Goal: Information Seeking & Learning: Learn about a topic

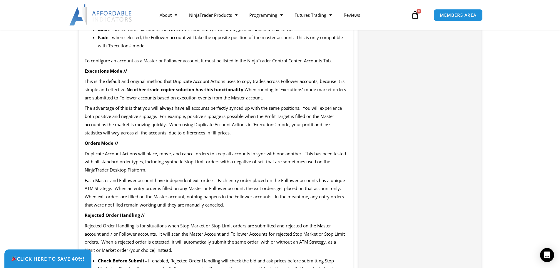
scroll to position [646, 0]
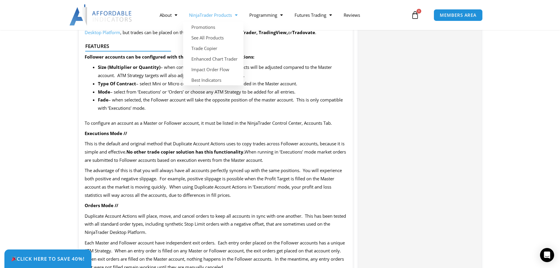
click at [207, 16] on link "NinjaTrader Products" at bounding box center [213, 15] width 60 height 14
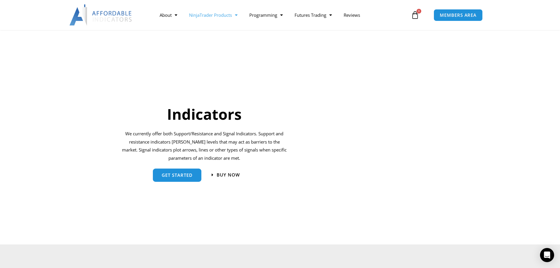
scroll to position [558, 0]
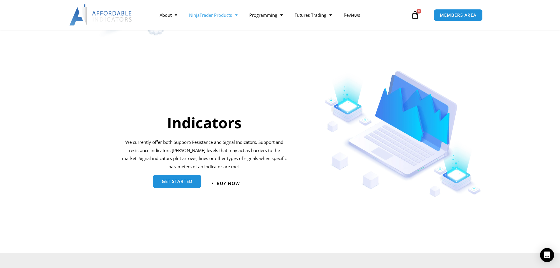
click at [180, 181] on span "get started" at bounding box center [177, 181] width 31 height 4
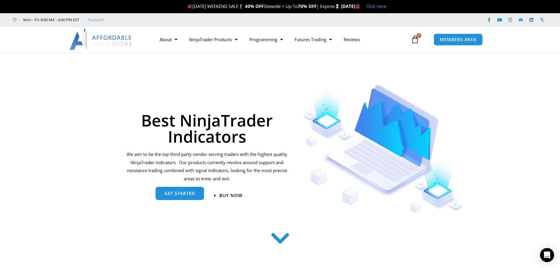
click at [181, 194] on span "get started" at bounding box center [179, 193] width 31 height 4
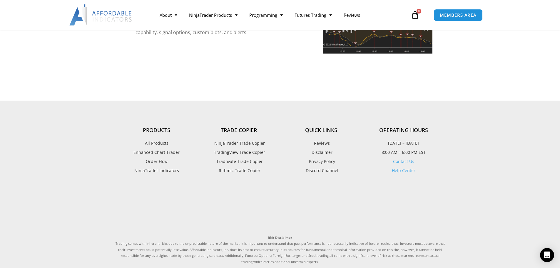
scroll to position [1472, 0]
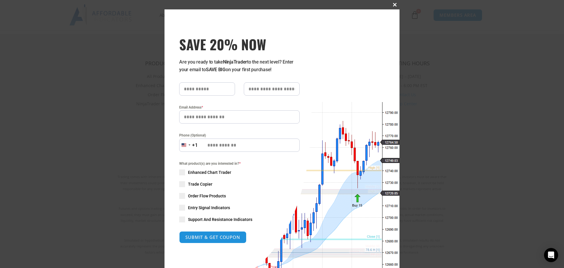
click at [392, 5] on span at bounding box center [394, 5] width 9 height 4
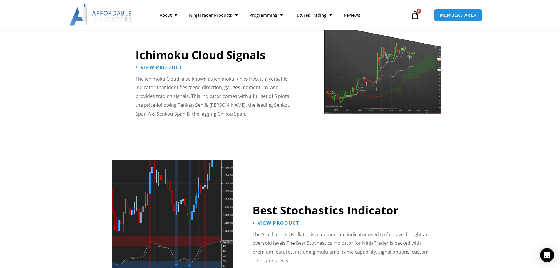
scroll to position [1060, 0]
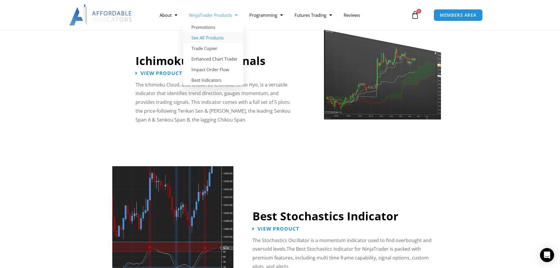
click at [215, 38] on link "See All Products" at bounding box center [213, 37] width 60 height 11
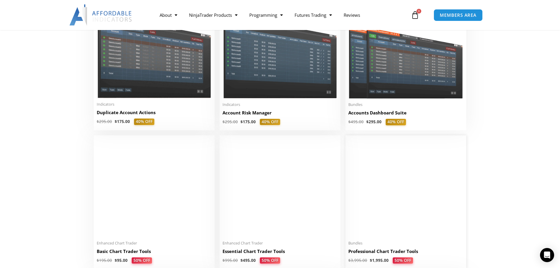
scroll to position [88, 0]
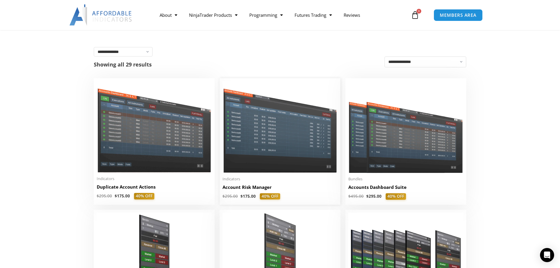
click at [280, 137] on img at bounding box center [279, 126] width 115 height 91
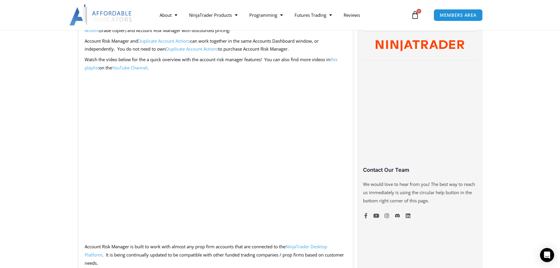
scroll to position [206, 0]
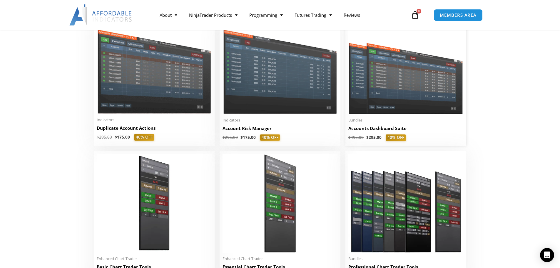
scroll to position [206, 0]
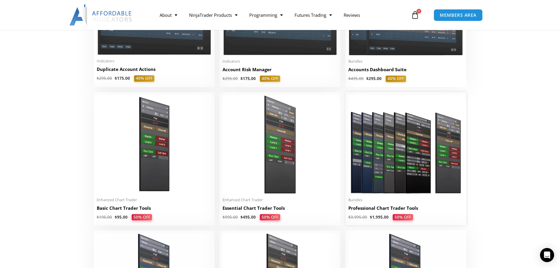
click at [396, 158] on img at bounding box center [405, 144] width 115 height 99
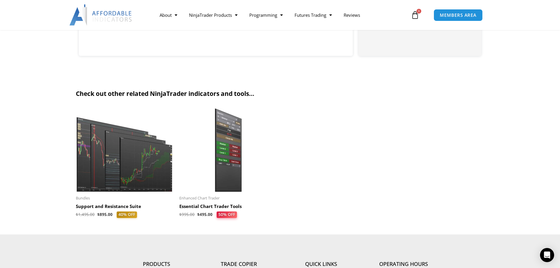
scroll to position [646, 0]
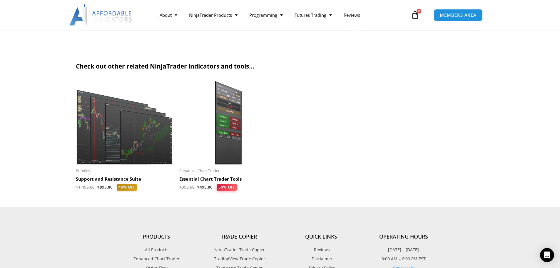
click at [120, 140] on img at bounding box center [125, 122] width 98 height 84
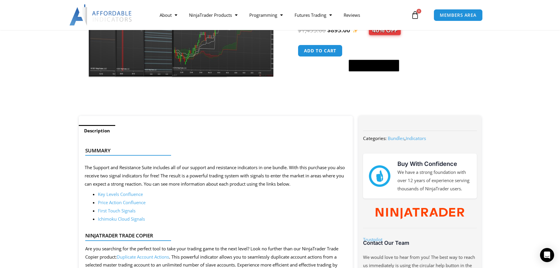
scroll to position [176, 0]
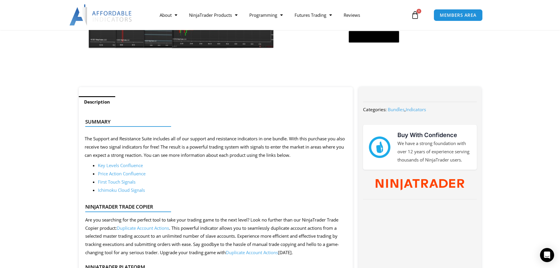
click at [118, 182] on link "First Touch Signals" at bounding box center [117, 182] width 38 height 6
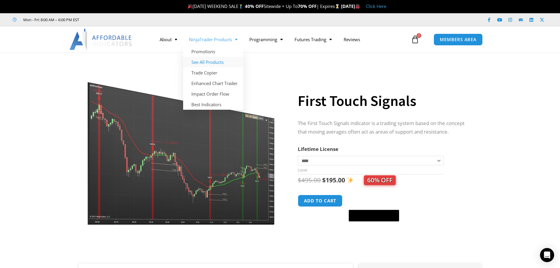
click at [204, 61] on link "See All Products" at bounding box center [213, 62] width 60 height 11
